Goal: Transaction & Acquisition: Download file/media

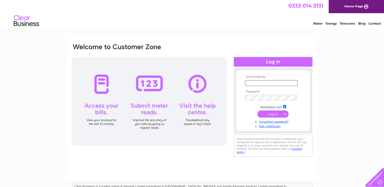
click at [257, 84] on input "text" at bounding box center [271, 83] width 53 height 6
type input "accounts@rfsupport.com"
click at [267, 113] on input "submit" at bounding box center [272, 113] width 31 height 7
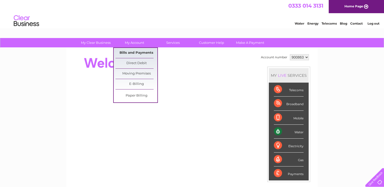
click at [139, 53] on link "Bills and Payments" at bounding box center [136, 53] width 42 height 10
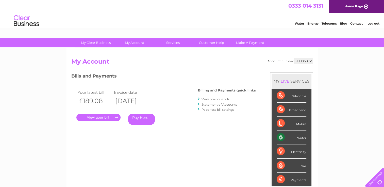
click at [105, 119] on link "." at bounding box center [98, 117] width 44 height 7
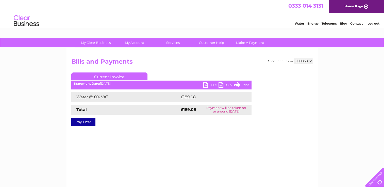
click at [211, 83] on link "PDF" at bounding box center [210, 85] width 15 height 7
click at [209, 85] on link "PDF" at bounding box center [210, 85] width 15 height 7
